Goal: Find specific page/section: Find specific page/section

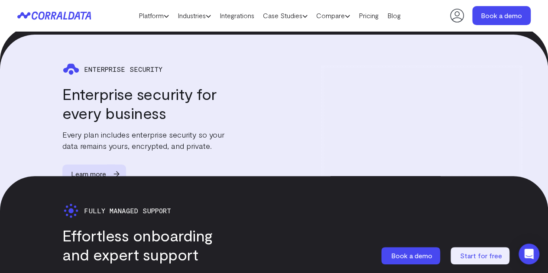
scroll to position [1791, 0]
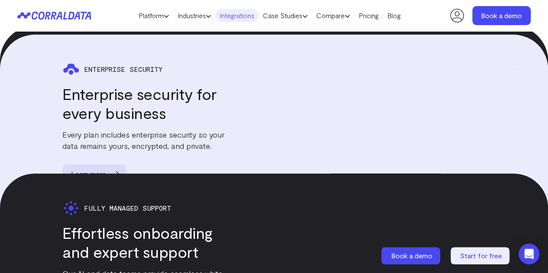
click at [241, 17] on link "Integrations" at bounding box center [236, 15] width 43 height 13
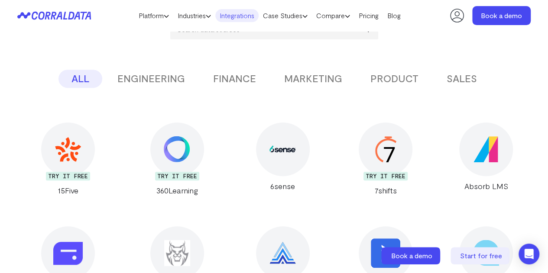
scroll to position [155, 0]
click at [230, 79] on button "FINANCE" at bounding box center [234, 79] width 69 height 18
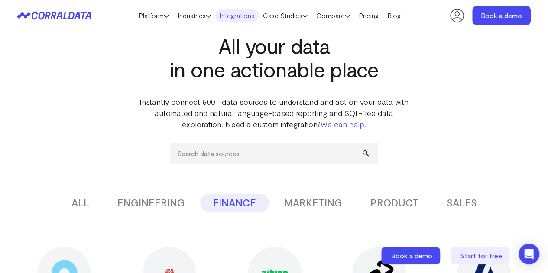
scroll to position [0, 0]
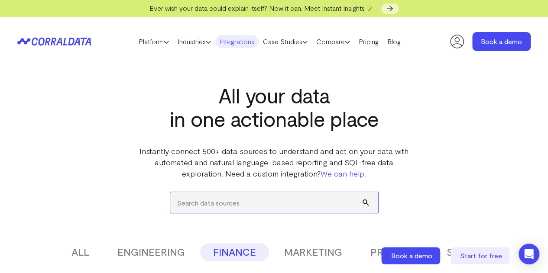
click at [242, 207] on input "search" at bounding box center [274, 202] width 208 height 21
click at [363, 192] on button "submit" at bounding box center [371, 202] width 16 height 21
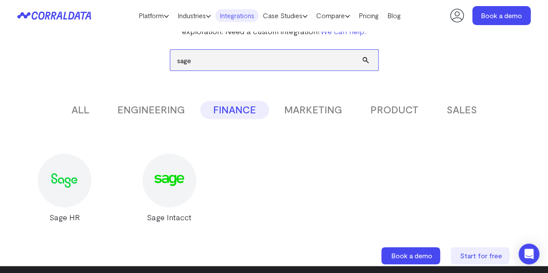
scroll to position [122, 0]
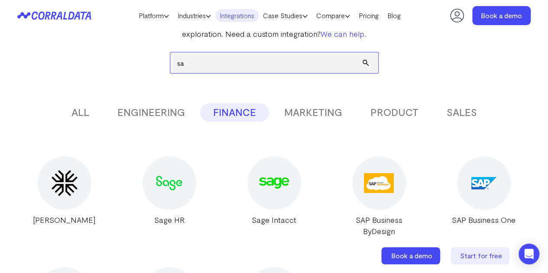
type input "s"
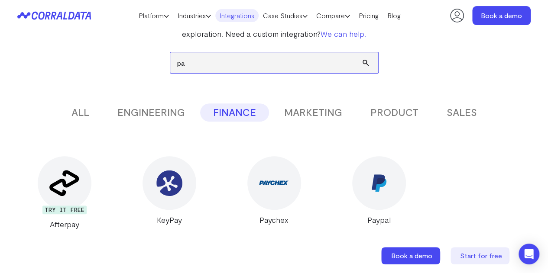
type input "p"
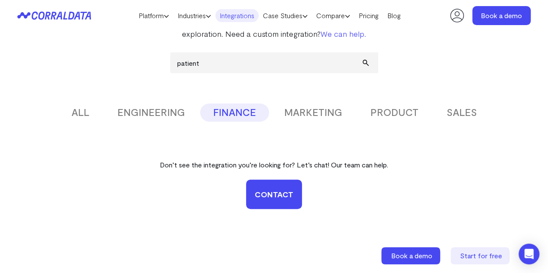
click at [78, 120] on button "ALL" at bounding box center [81, 113] width 44 height 18
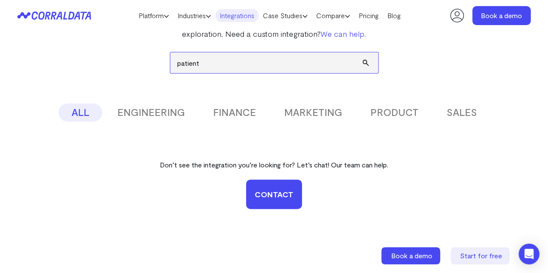
click at [207, 60] on input "patient" at bounding box center [274, 62] width 208 height 21
type input "p"
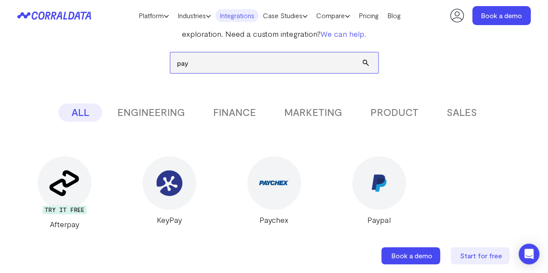
type input "pay"
click at [55, 75] on div "pay ALL ENGINEERING FINANCE MARKETING PRODUCT SALES Don’t see the integration y…" at bounding box center [274, 134] width 514 height 191
